Goal: Task Accomplishment & Management: Manage account settings

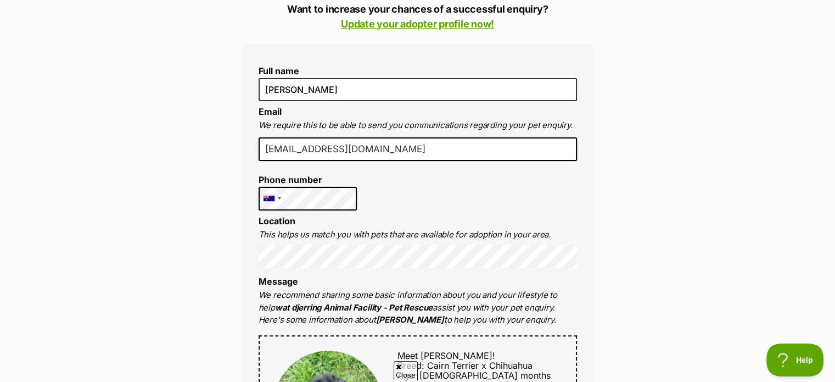
scroll to position [307, 0]
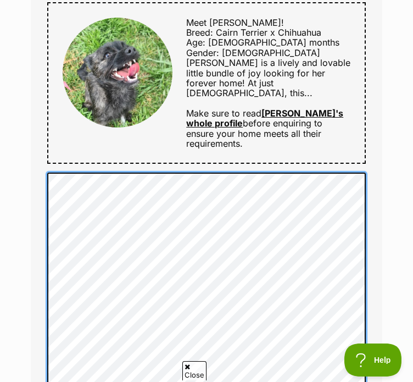
scroll to position [674, 0]
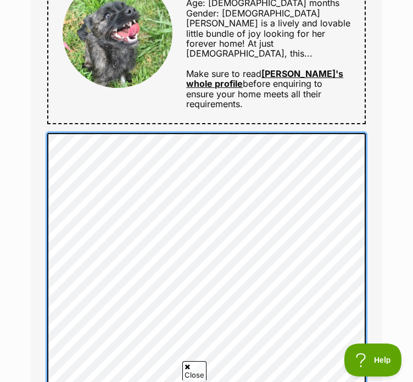
click at [0, 0] on span "Ignore" at bounding box center [0, 0] width 0 height 0
click at [0, 0] on span "loves" at bounding box center [0, 0] width 0 height 0
click at [0, 0] on span "everything;" at bounding box center [0, 0] width 0 height 0
click at [0, 0] on span "backyard." at bounding box center [0, 0] width 0 height 0
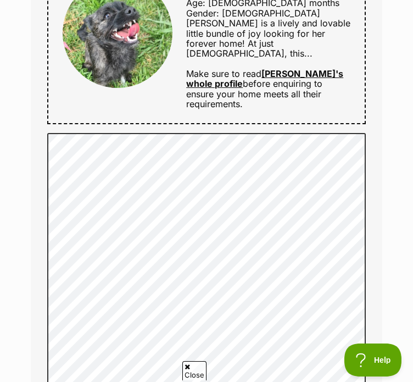
click at [0, 0] on div "Replace with our four-legged Ignore Rewrite sentence" at bounding box center [0, 0] width 0 height 0
click at [0, 0] on div "our four-legged" at bounding box center [0, 0] width 0 height 0
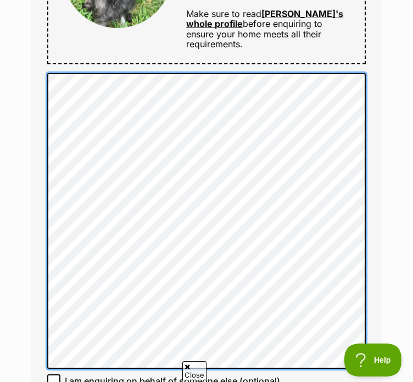
scroll to position [740, 0]
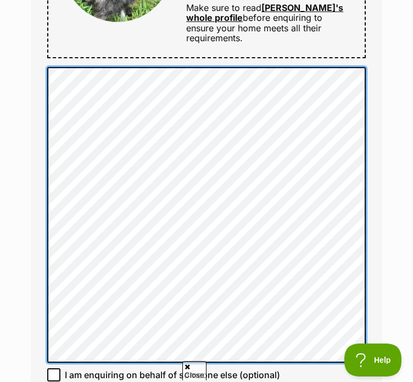
click at [0, 0] on span "inquiry." at bounding box center [0, 0] width 0 height 0
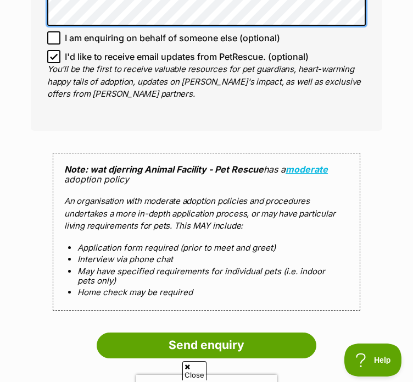
scroll to position [1084, 0]
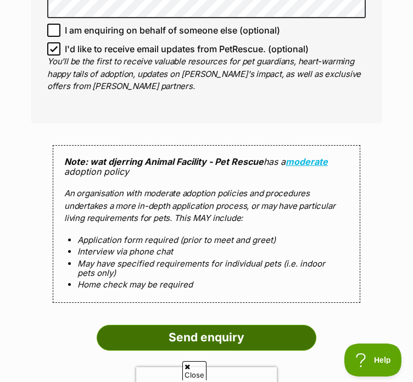
click at [190, 325] on input "Send enquiry" at bounding box center [207, 337] width 220 height 25
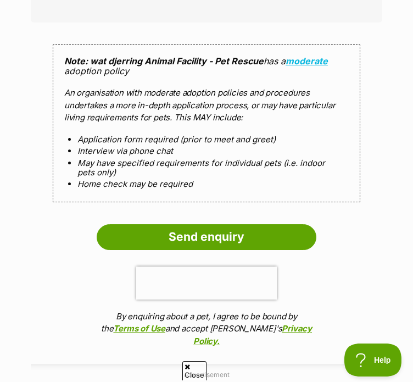
scroll to position [1281, 0]
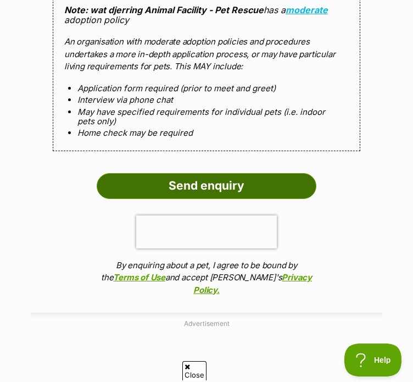
click at [194, 174] on input "Send enquiry" at bounding box center [207, 185] width 220 height 25
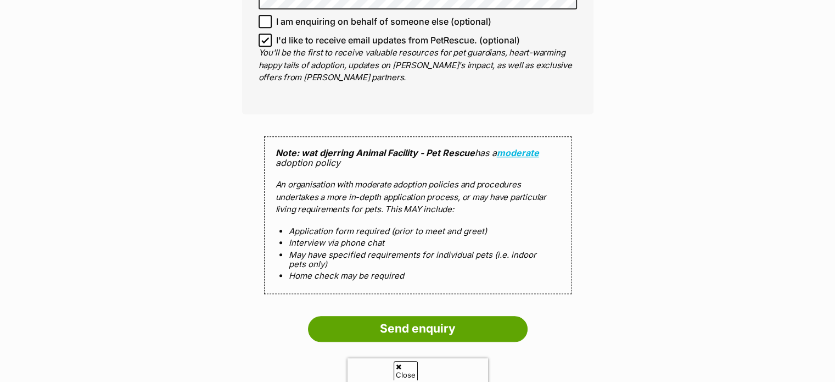
scroll to position [1281, 0]
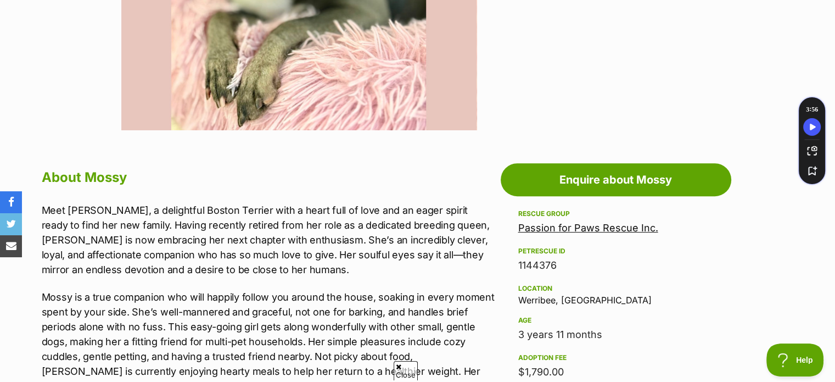
scroll to position [476, 0]
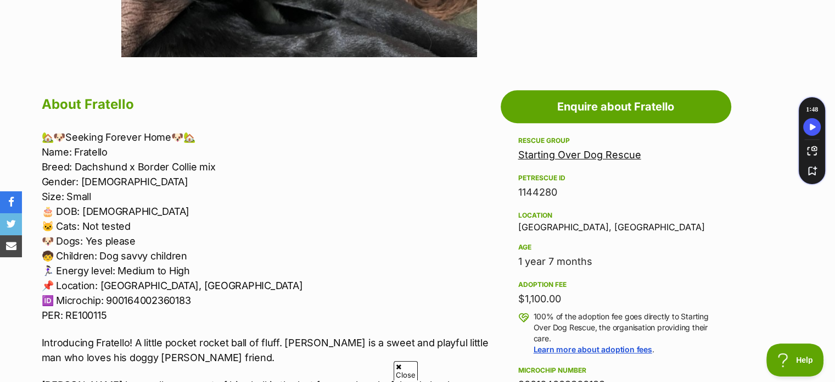
scroll to position [541, 0]
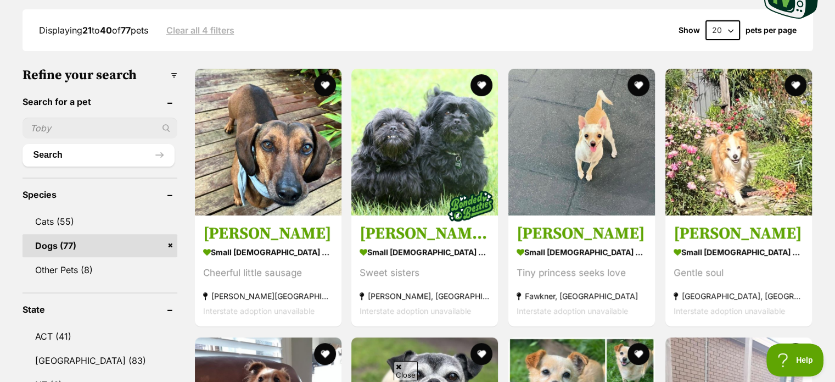
scroll to position [300, 0]
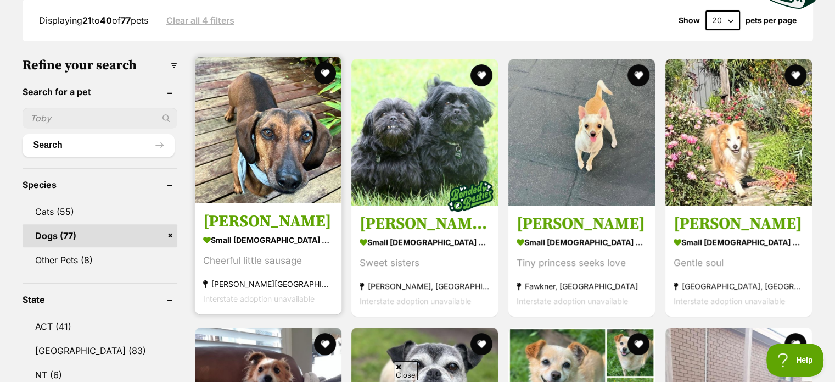
click at [268, 209] on link "Frankie Silvanus small male Dog Cheerful little sausage Patterson Lakes, VIC In…" at bounding box center [268, 258] width 147 height 111
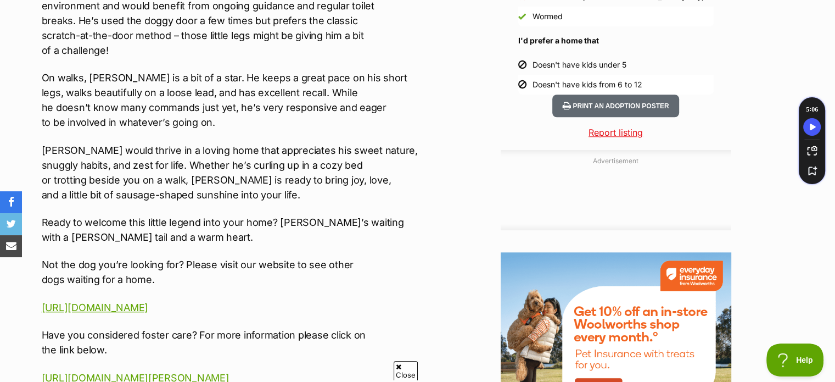
scroll to position [1098, 0]
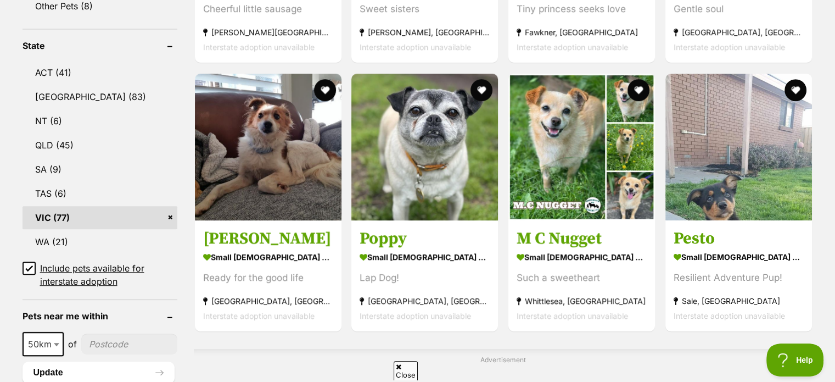
scroll to position [563, 0]
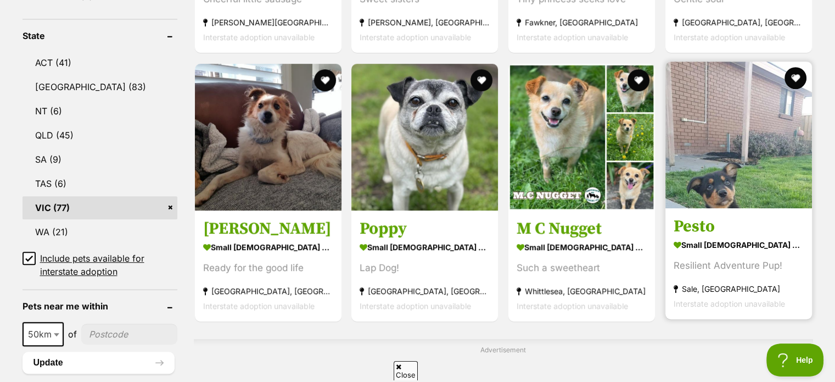
click at [708, 264] on div "Resilient Adventure Pup!" at bounding box center [739, 265] width 130 height 15
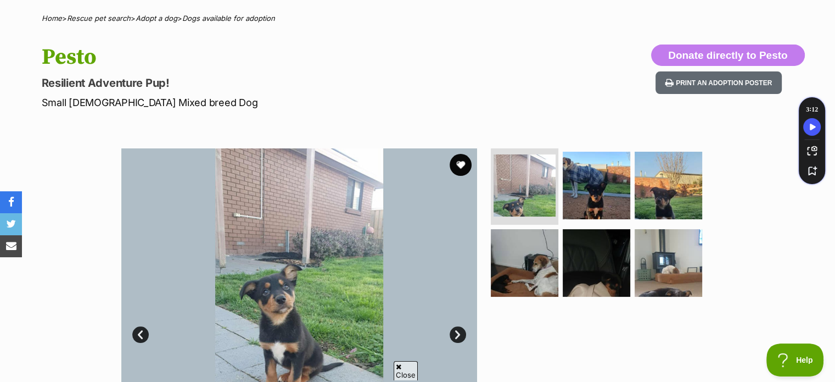
scroll to position [65, 0]
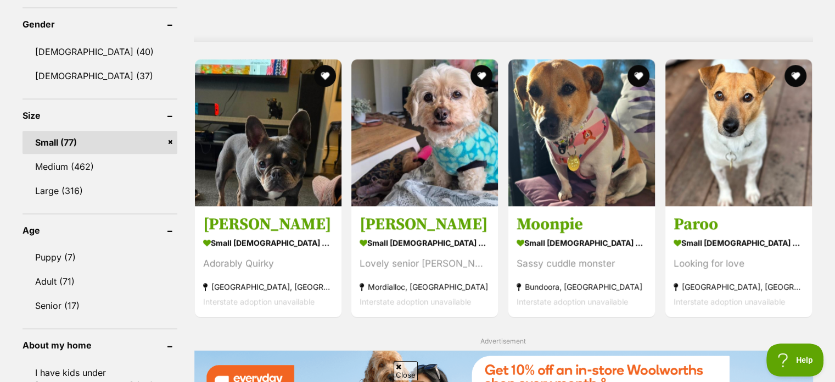
scroll to position [951, 0]
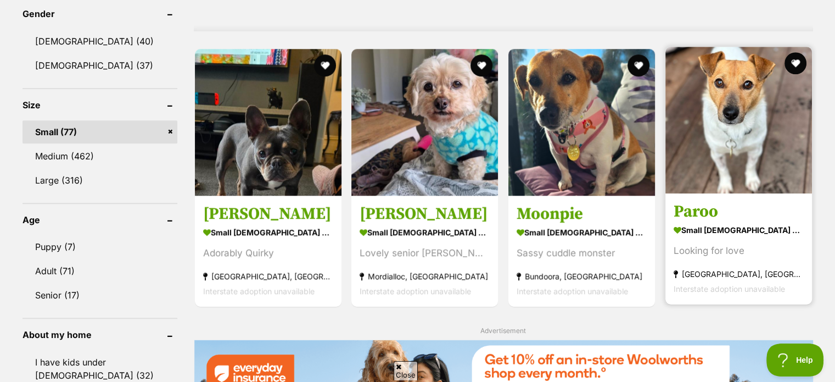
click at [726, 244] on div "Looking for love" at bounding box center [739, 250] width 130 height 15
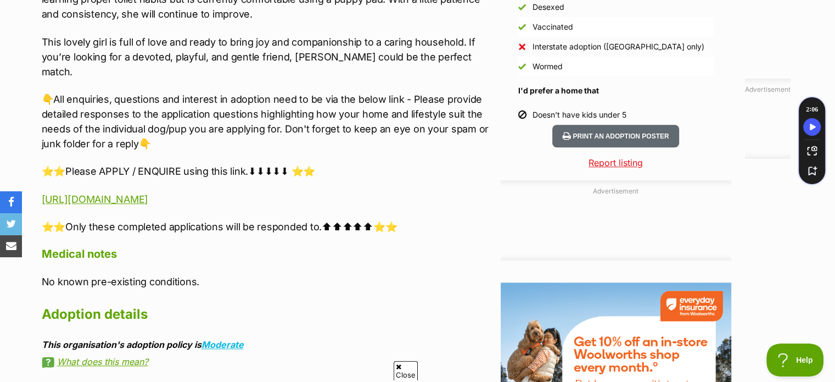
scroll to position [1032, 0]
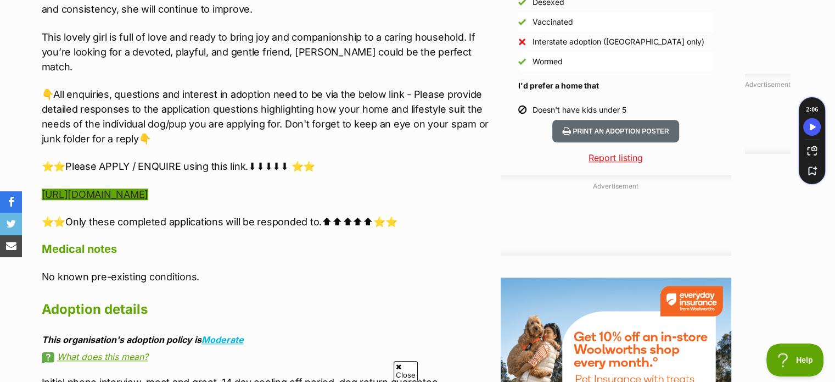
click at [148, 188] on link "https://www.startingoverdogrescue.org.au/adoption-application-form/" at bounding box center [95, 194] width 107 height 12
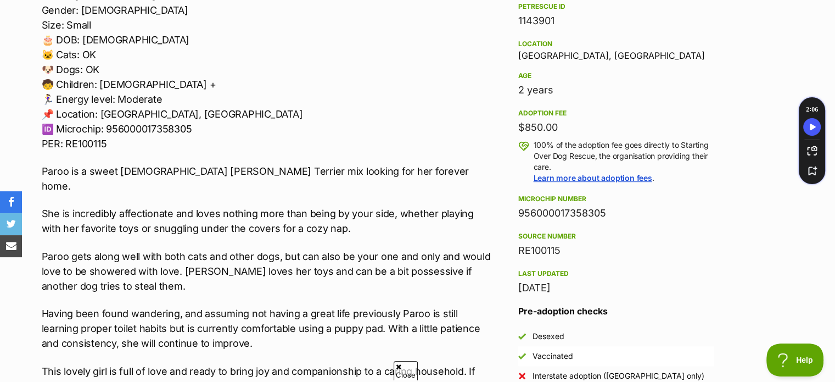
scroll to position [365, 0]
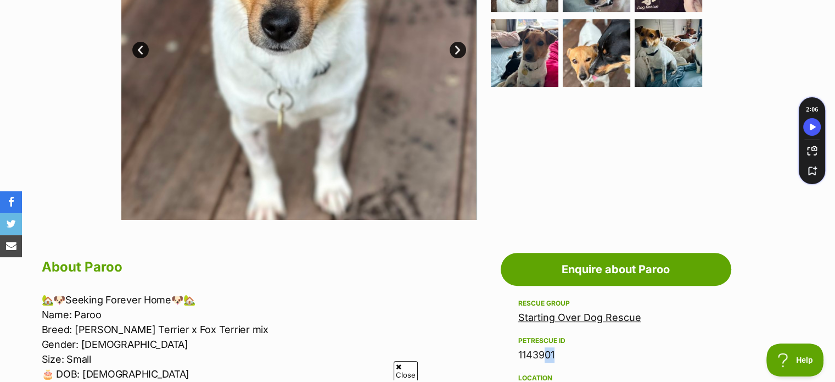
drag, startPoint x: 552, startPoint y: 353, endPoint x: 538, endPoint y: 354, distance: 13.7
click at [538, 354] on div "1143901" at bounding box center [616, 354] width 196 height 15
drag, startPoint x: 556, startPoint y: 351, endPoint x: 516, endPoint y: 355, distance: 39.7
copy div "1143901"
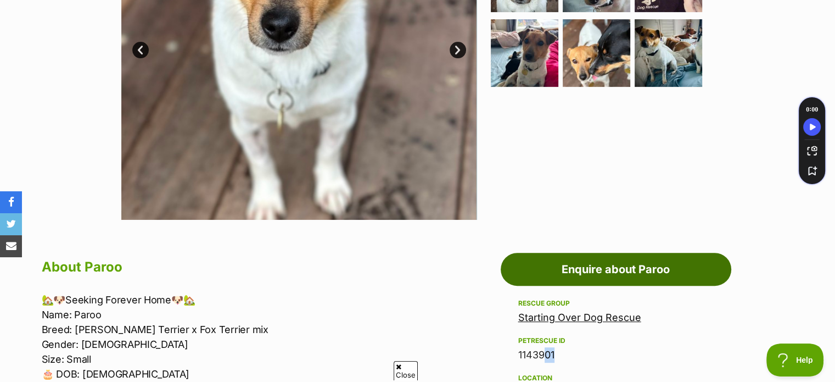
click at [619, 271] on link "Enquire about Paroo" at bounding box center [616, 269] width 231 height 33
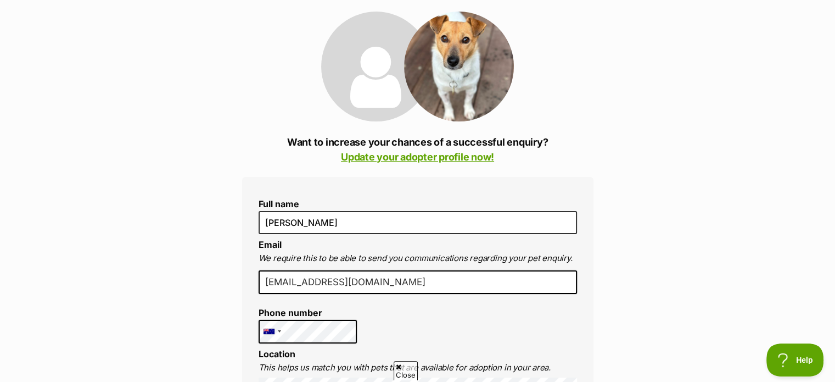
scroll to position [124, 0]
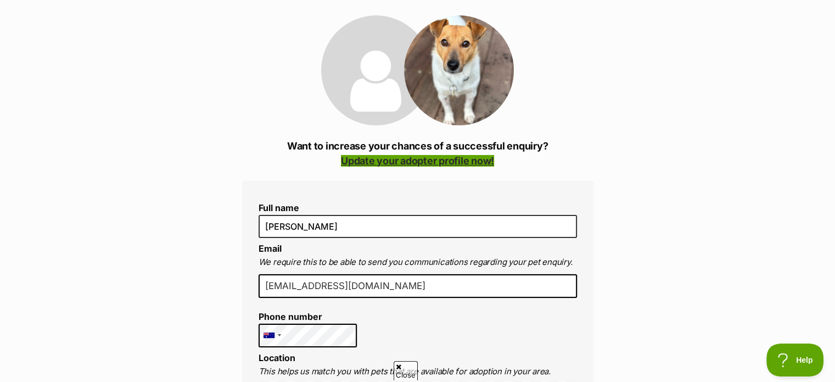
click at [395, 162] on link "Update your adopter profile now!" at bounding box center [417, 161] width 153 height 12
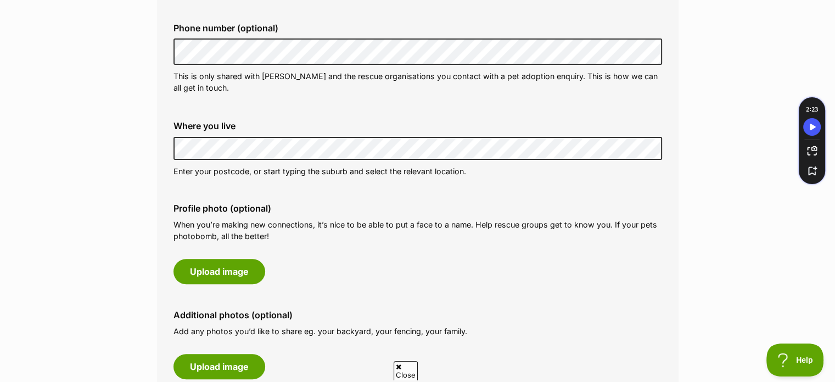
scroll to position [359, 0]
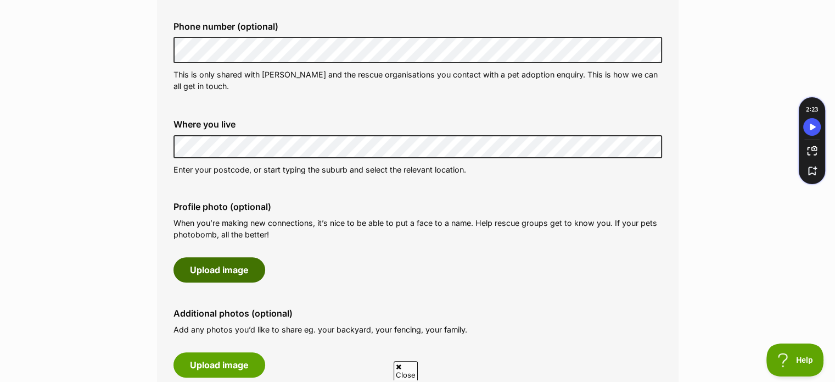
click at [214, 268] on button "Upload image" at bounding box center [220, 269] width 92 height 25
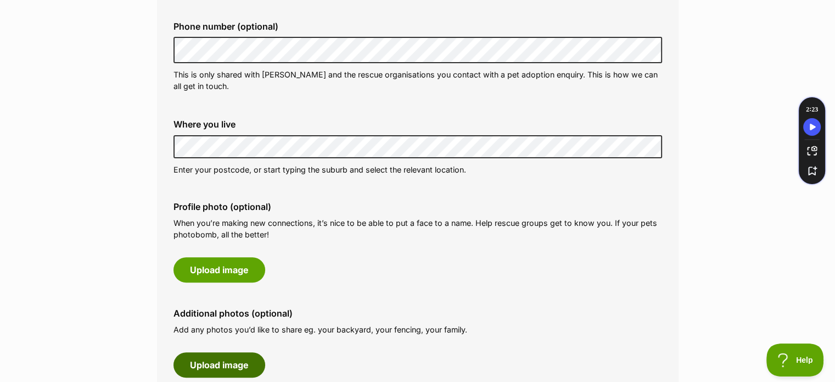
click at [224, 360] on button "Upload image" at bounding box center [220, 364] width 92 height 25
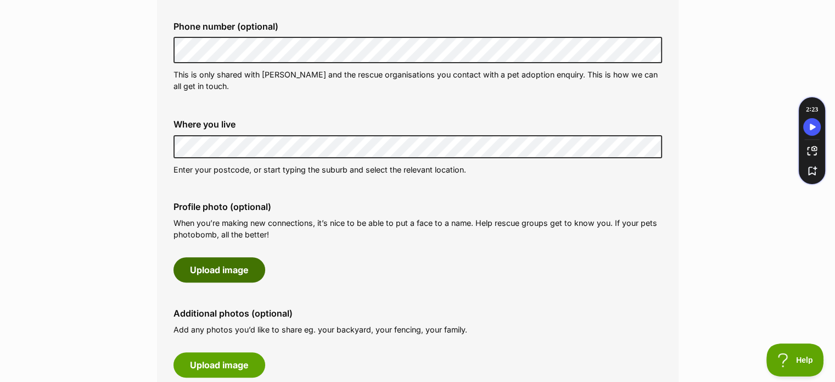
click at [205, 272] on button "Upload image" at bounding box center [220, 269] width 92 height 25
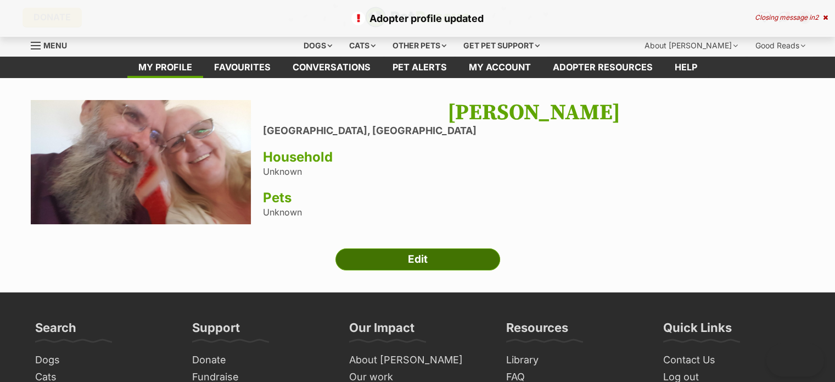
click at [426, 255] on link "Edit" at bounding box center [418, 259] width 165 height 22
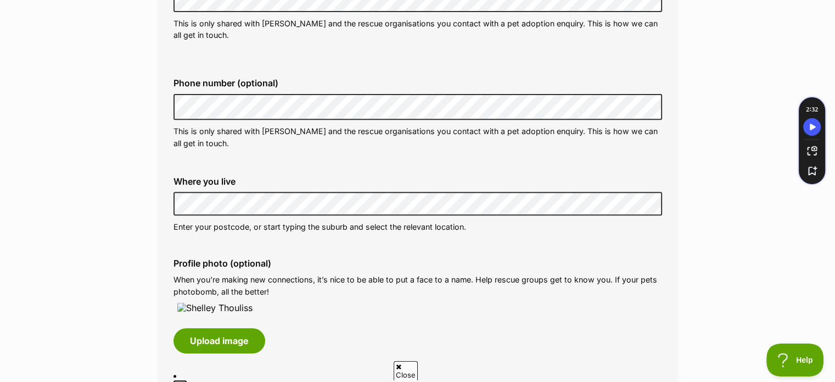
scroll to position [512, 0]
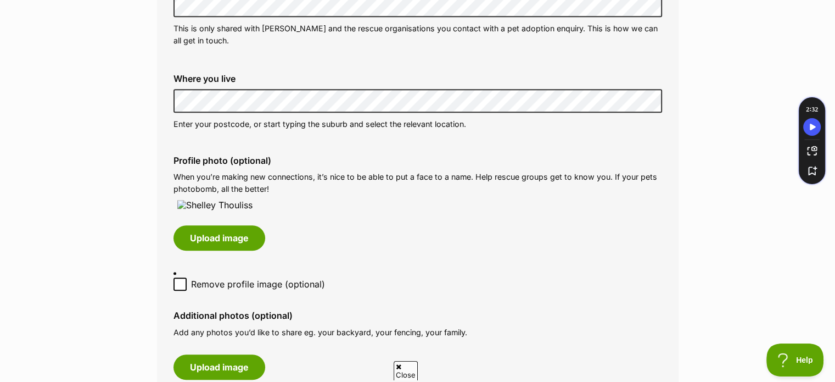
click at [180, 288] on icon at bounding box center [180, 284] width 8 height 8
click at [180, 291] on input "Remove profile image (optional)" at bounding box center [180, 283] width 13 height 13
checkbox input "true"
